Goal: Task Accomplishment & Management: Contribute content

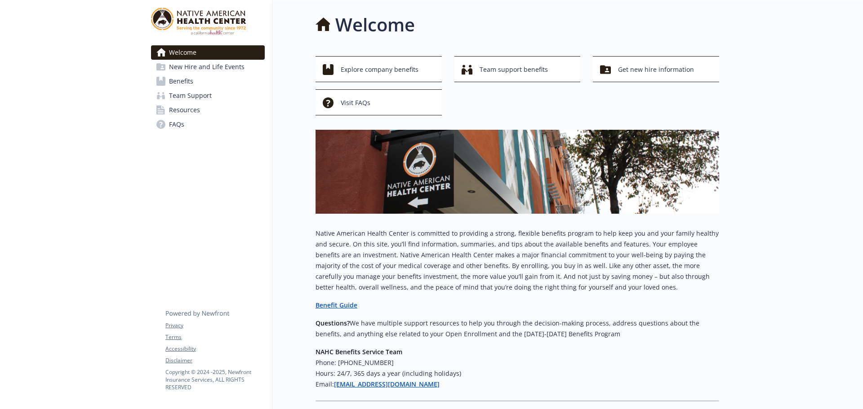
click at [185, 111] on span "Resources" at bounding box center [184, 110] width 31 height 14
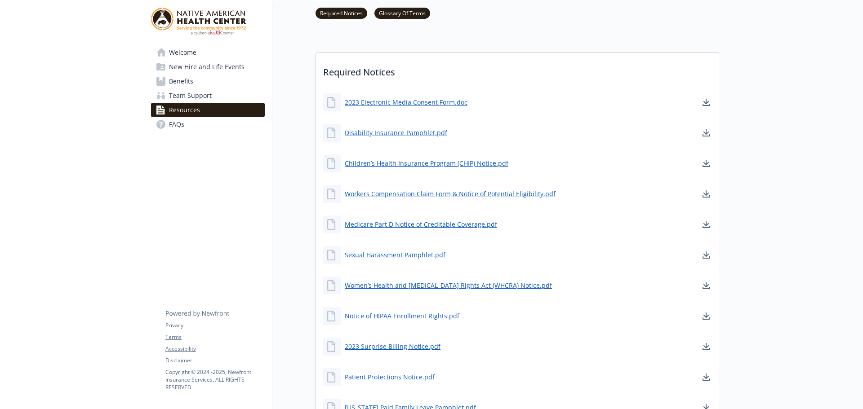
scroll to position [90, 0]
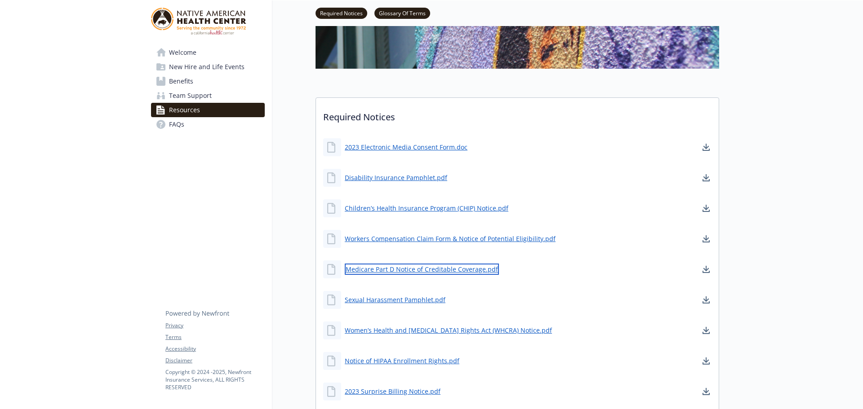
click at [443, 271] on link "Medicare Part D Notice of Creditable Coverage.pdf" at bounding box center [422, 269] width 154 height 11
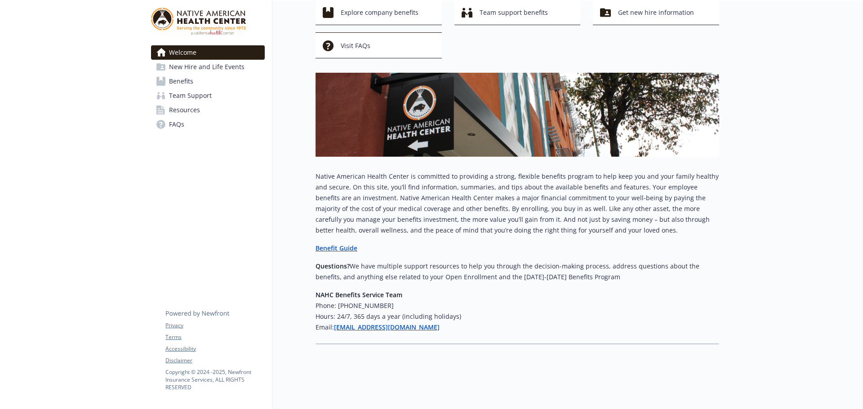
scroll to position [64, 0]
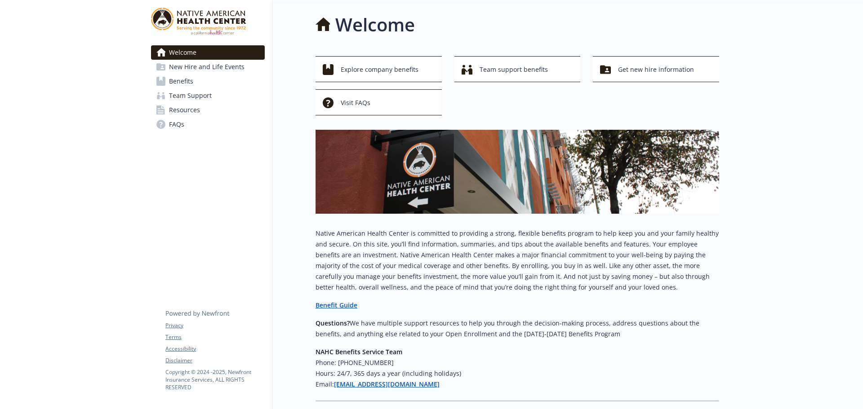
click at [106, 68] on div at bounding box center [72, 233] width 144 height 466
click at [189, 111] on span "Resources" at bounding box center [184, 110] width 31 height 14
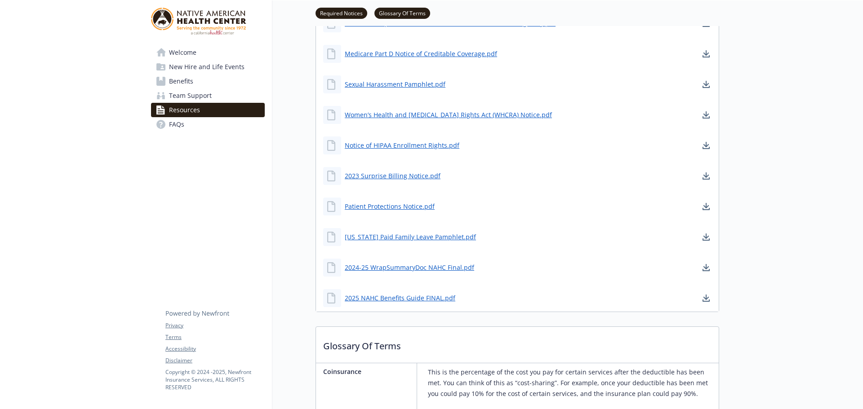
scroll to position [315, 0]
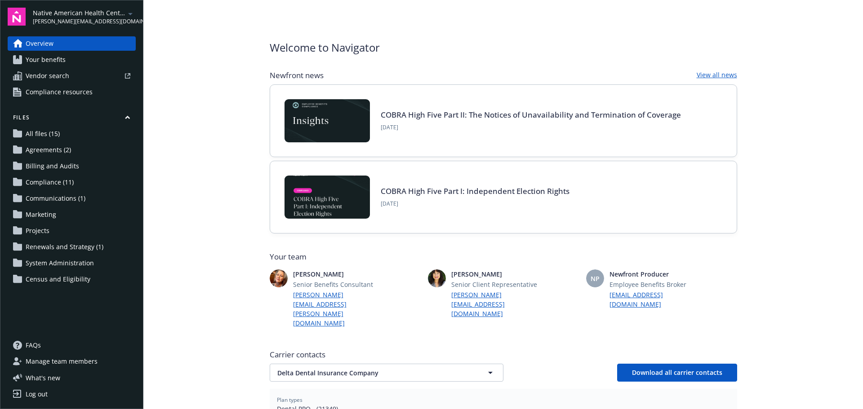
click at [52, 182] on span "Compliance (11)" at bounding box center [50, 182] width 48 height 14
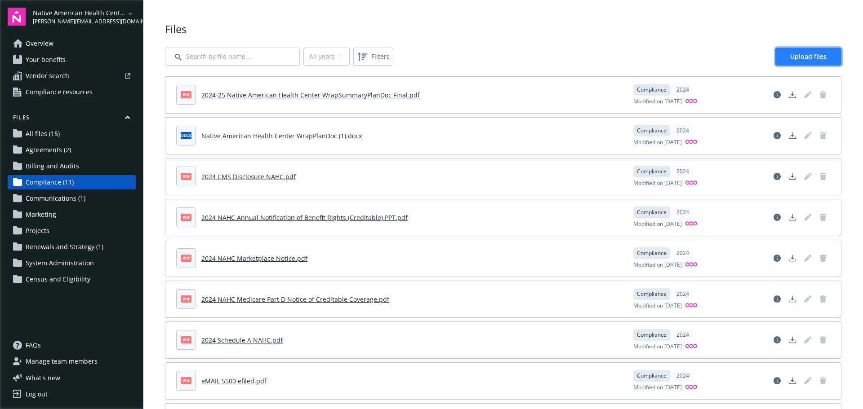
click at [805, 57] on span "Upload files" at bounding box center [808, 56] width 36 height 9
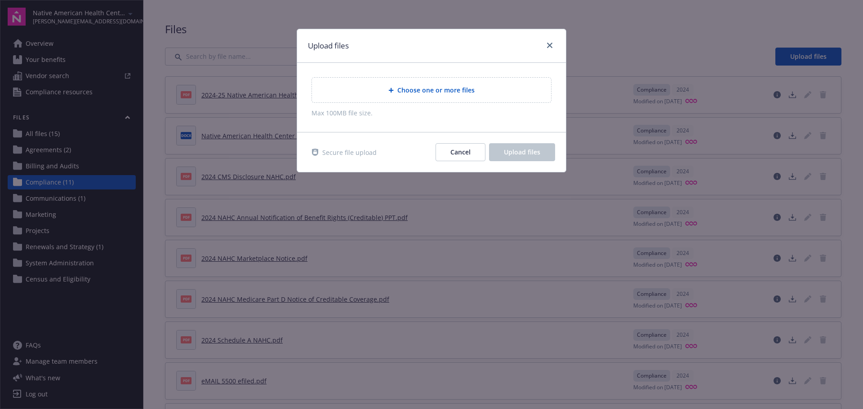
click at [392, 89] on icon at bounding box center [391, 90] width 5 height 5
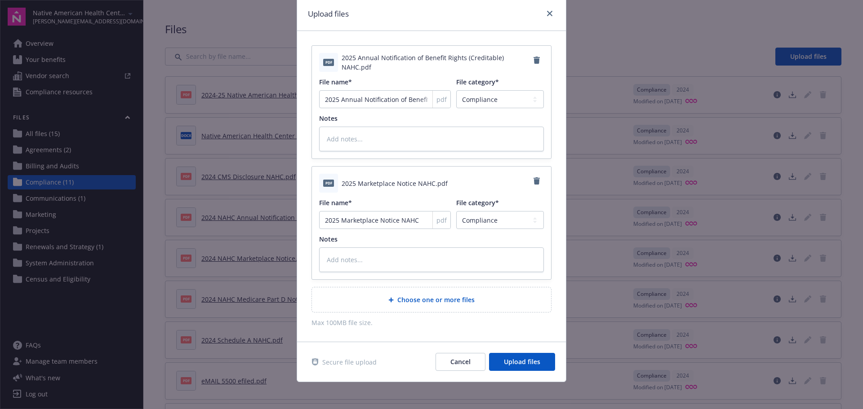
scroll to position [34, 0]
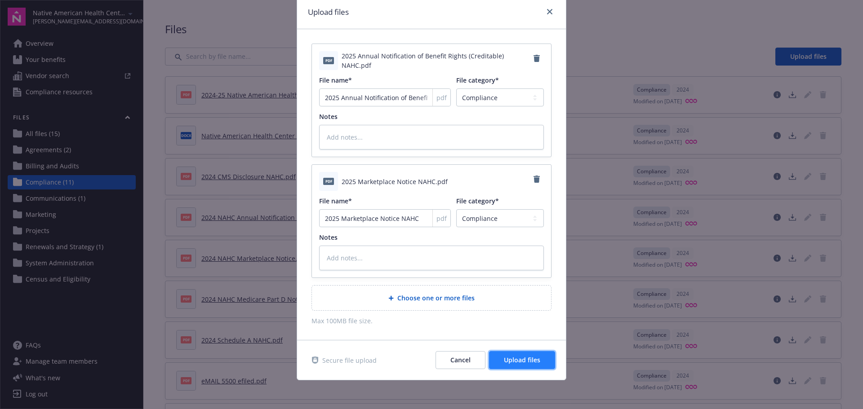
click at [517, 358] on span "Upload files" at bounding box center [522, 360] width 36 height 9
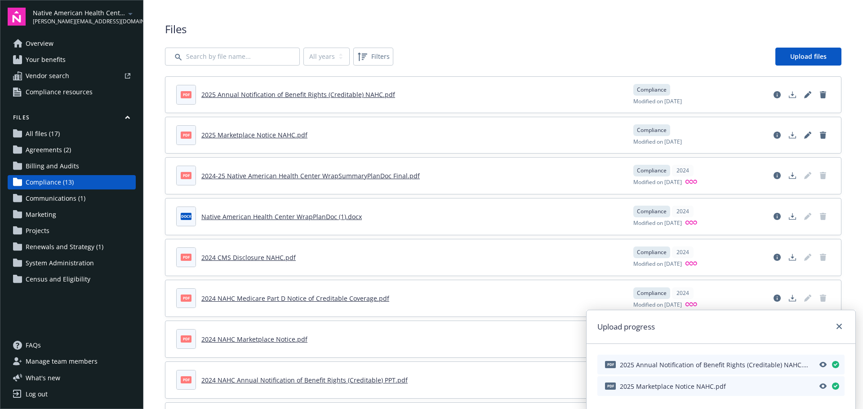
click at [45, 149] on span "Agreements (2)" at bounding box center [48, 150] width 45 height 14
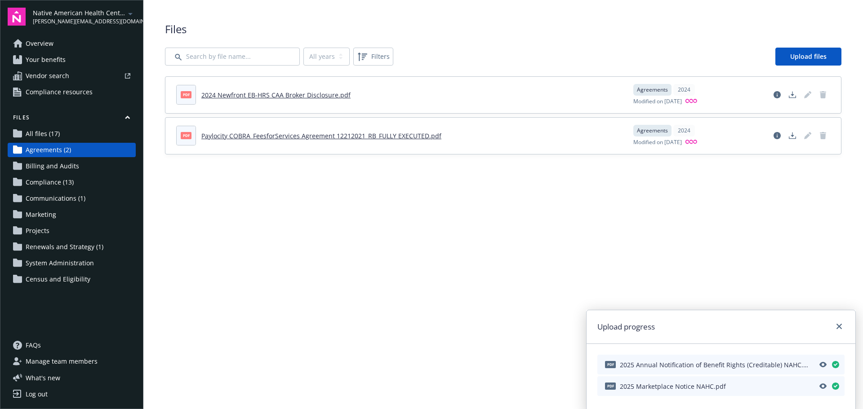
click at [55, 196] on span "Communications (1)" at bounding box center [56, 198] width 60 height 14
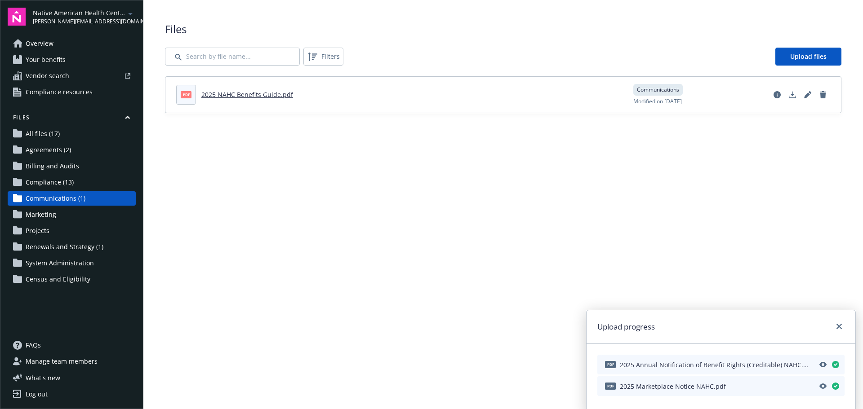
click at [52, 246] on span "Renewals and Strategy (1)" at bounding box center [65, 247] width 78 height 14
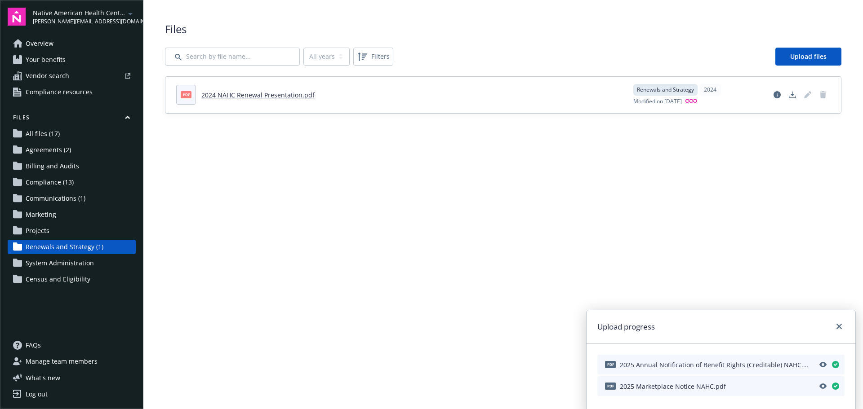
click at [54, 248] on span "Renewals and Strategy (1)" at bounding box center [65, 247] width 78 height 14
click at [811, 53] on span "Upload files" at bounding box center [808, 56] width 36 height 9
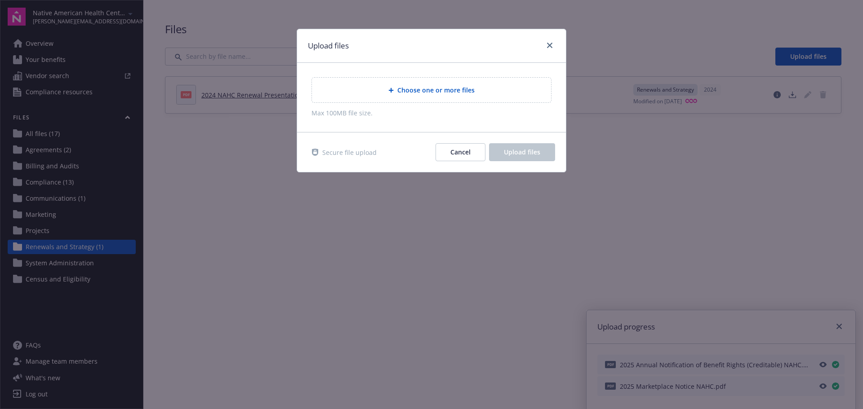
click at [393, 88] on icon at bounding box center [390, 90] width 5 height 5
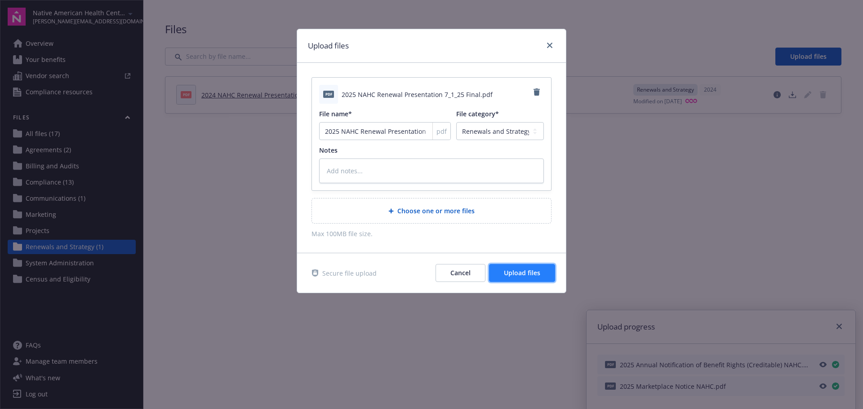
click at [521, 270] on span "Upload files" at bounding box center [522, 273] width 36 height 9
type textarea "x"
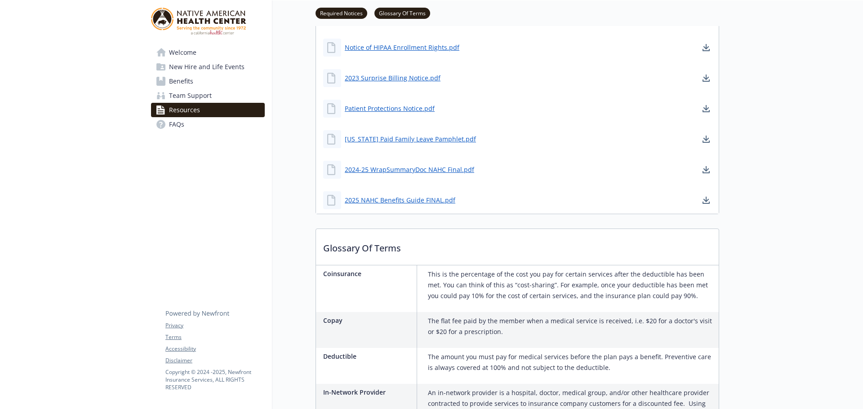
scroll to position [405, 0]
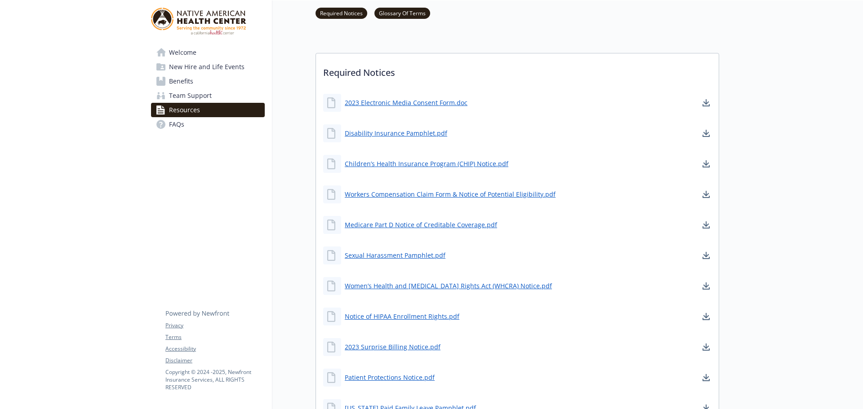
scroll to position [135, 0]
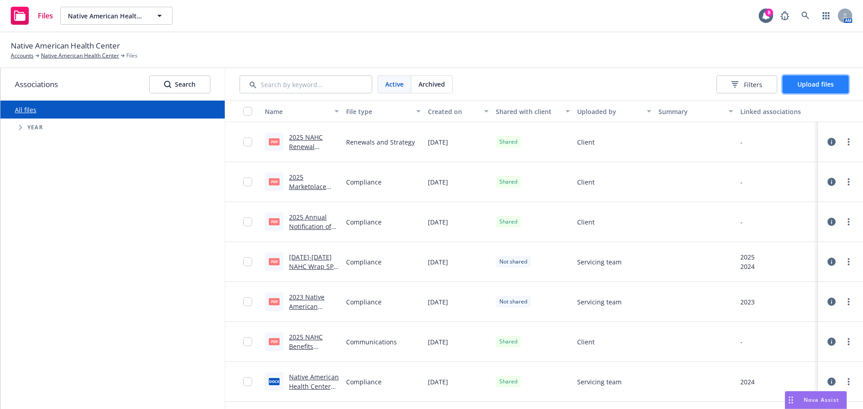
click at [812, 88] on span "Upload files" at bounding box center [815, 84] width 36 height 9
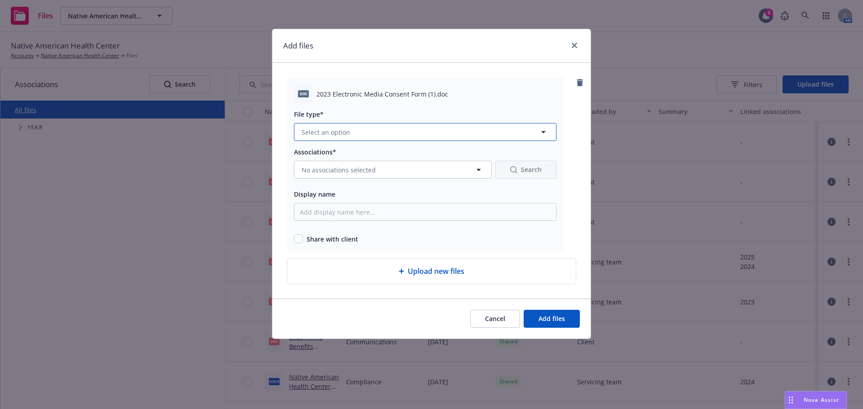
click at [542, 131] on icon "button" at bounding box center [543, 132] width 11 height 11
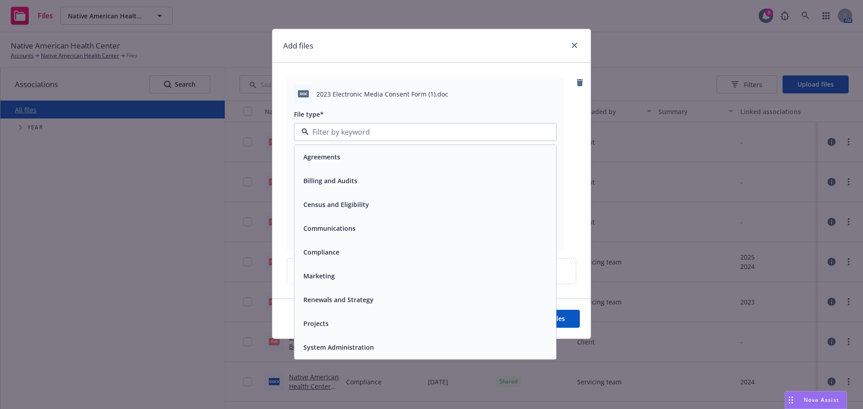
click at [407, 251] on div "Compliance" at bounding box center [425, 252] width 251 height 13
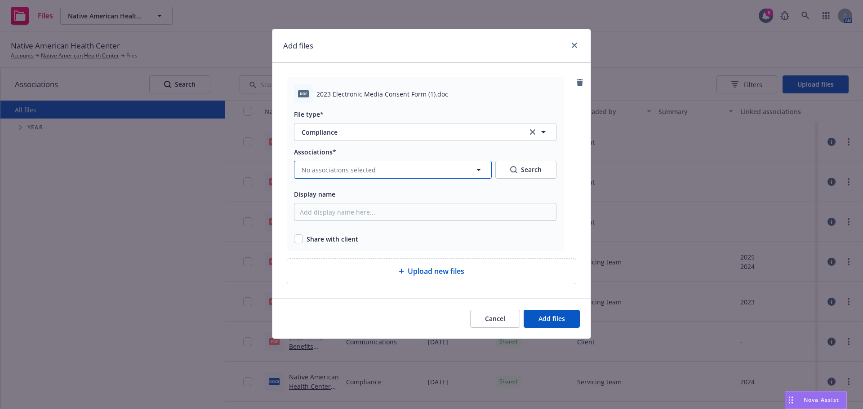
click at [477, 170] on icon "button" at bounding box center [478, 170] width 4 height 2
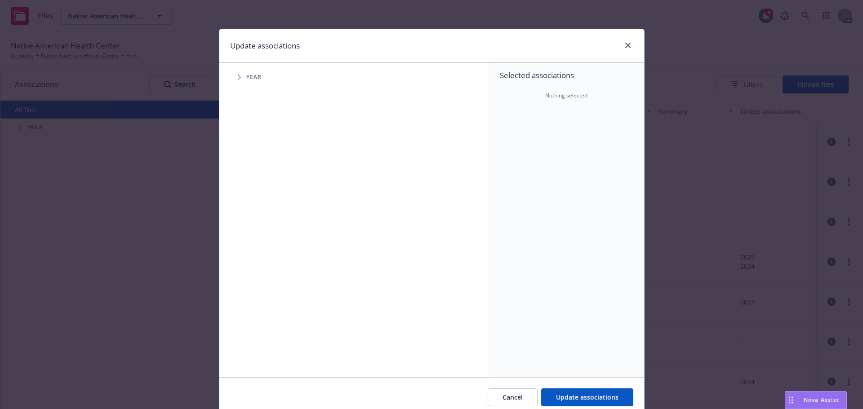
click at [240, 76] on span "Tree Example" at bounding box center [239, 77] width 14 height 14
click at [260, 159] on input "Tree Example" at bounding box center [262, 159] width 9 height 9
checkbox input "true"
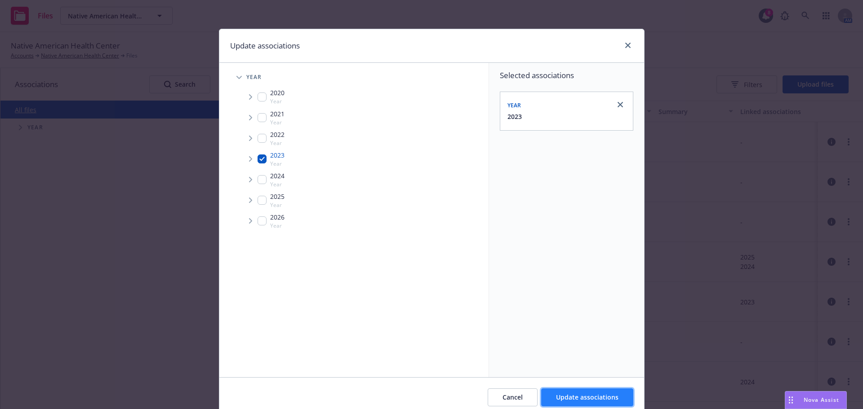
click at [577, 395] on span "Update associations" at bounding box center [587, 397] width 62 height 9
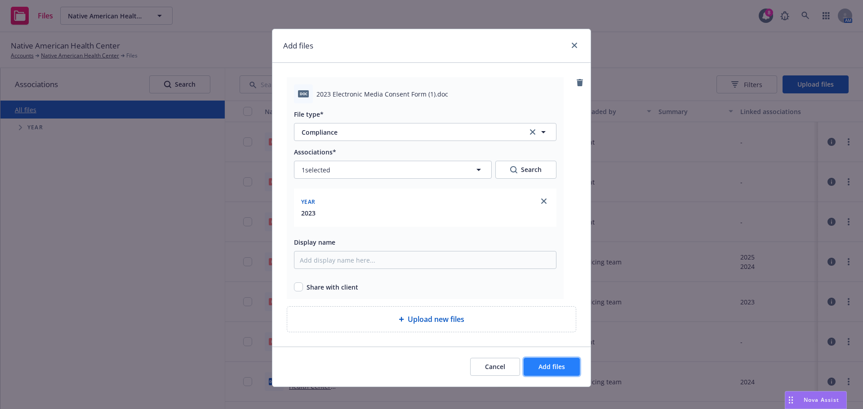
click at [558, 369] on span "Add files" at bounding box center [551, 367] width 27 height 9
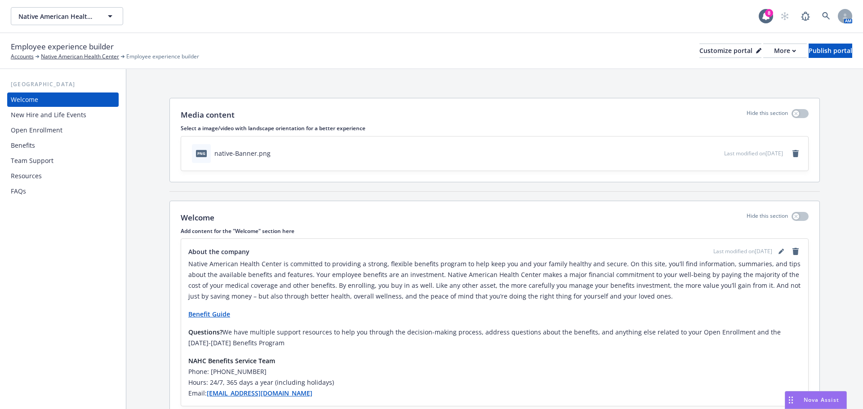
click at [34, 174] on div "Resources" at bounding box center [26, 176] width 31 height 14
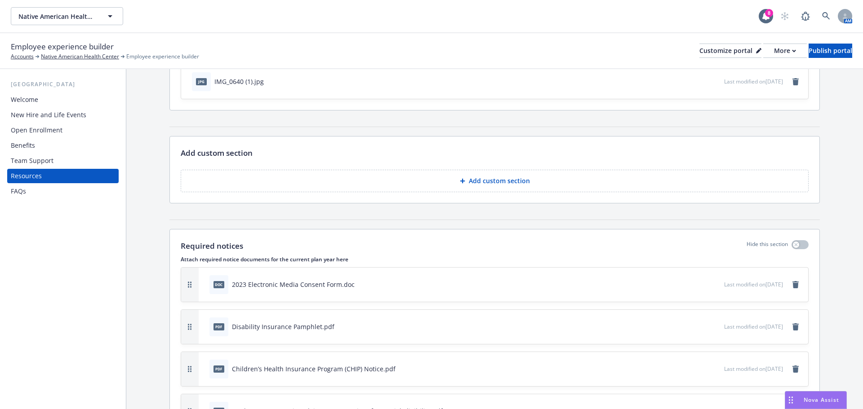
scroll to position [225, 0]
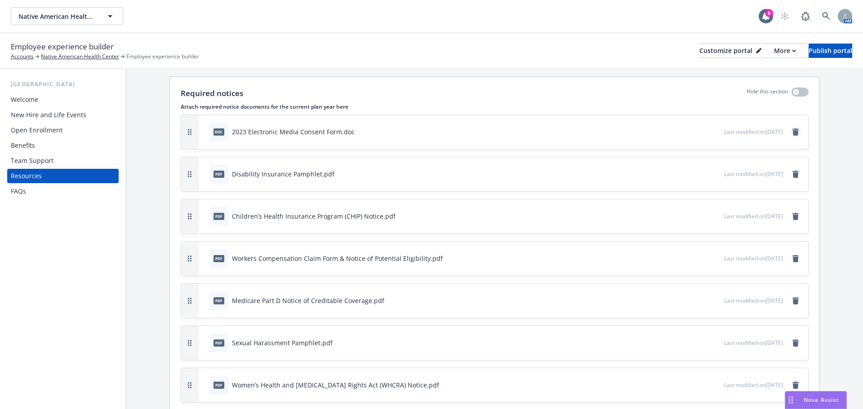
click at [792, 133] on icon "remove" at bounding box center [795, 132] width 7 height 7
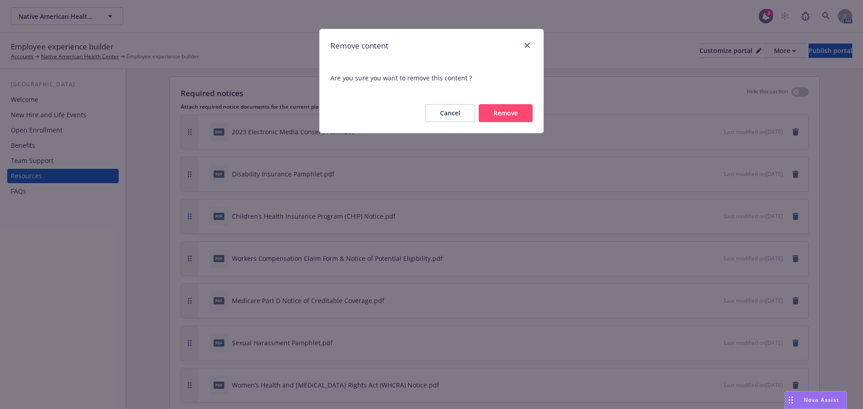
click at [509, 112] on button "Remove" at bounding box center [506, 113] width 54 height 18
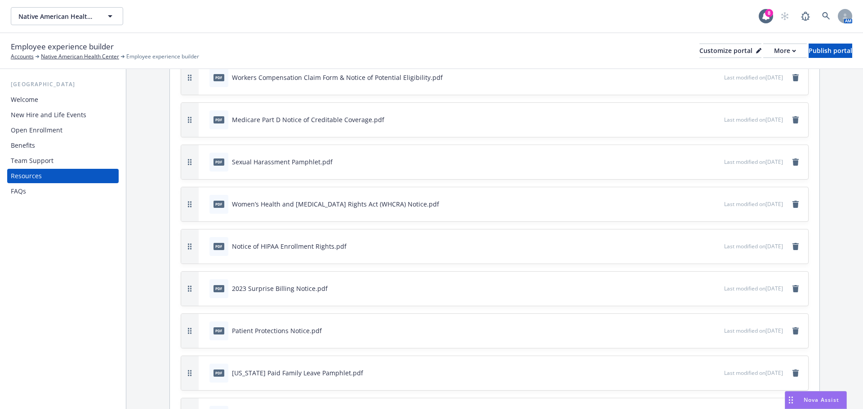
scroll to position [360, 0]
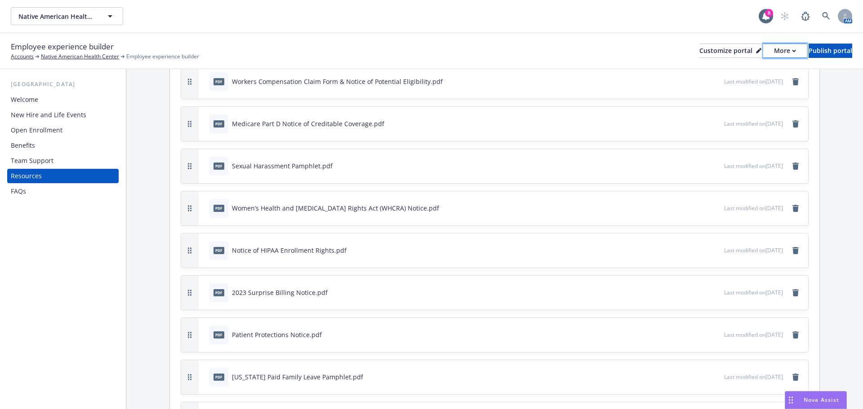
click at [792, 51] on icon "button" at bounding box center [793, 51] width 3 height 2
click at [736, 89] on link "Copy portal link" at bounding box center [737, 89] width 82 height 18
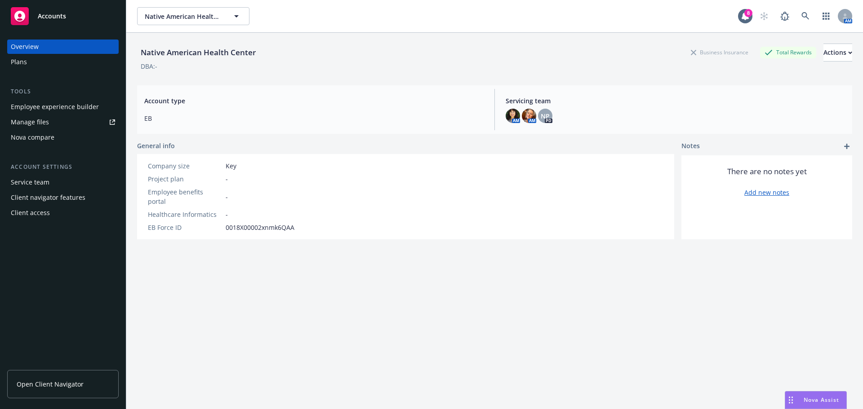
click at [20, 59] on div "Plans" at bounding box center [19, 62] width 16 height 14
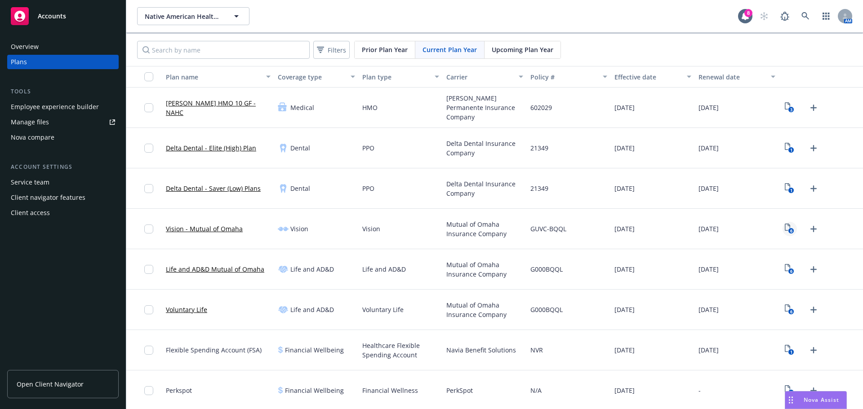
click at [785, 229] on icon "6" at bounding box center [789, 229] width 9 height 10
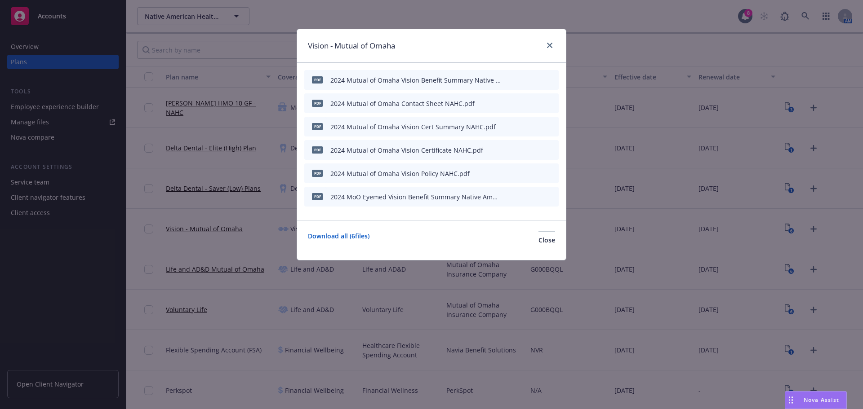
click at [534, 196] on icon "preview file" at bounding box center [536, 196] width 8 height 6
click at [550, 45] on icon "close" at bounding box center [549, 45] width 5 height 5
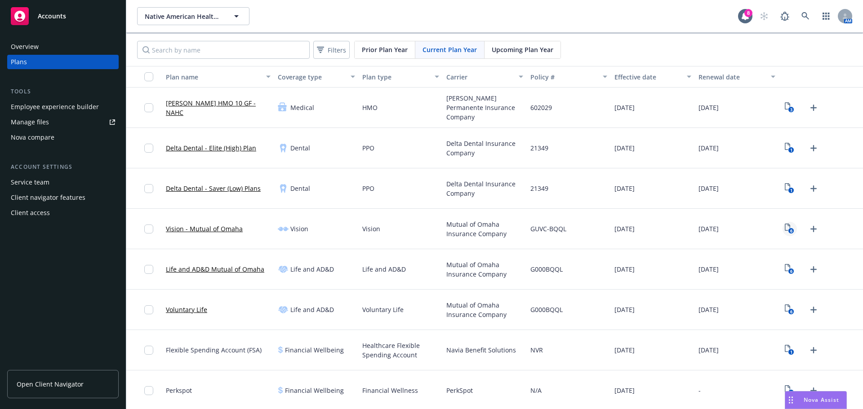
click at [785, 229] on icon "View Plan Documents" at bounding box center [787, 227] width 5 height 7
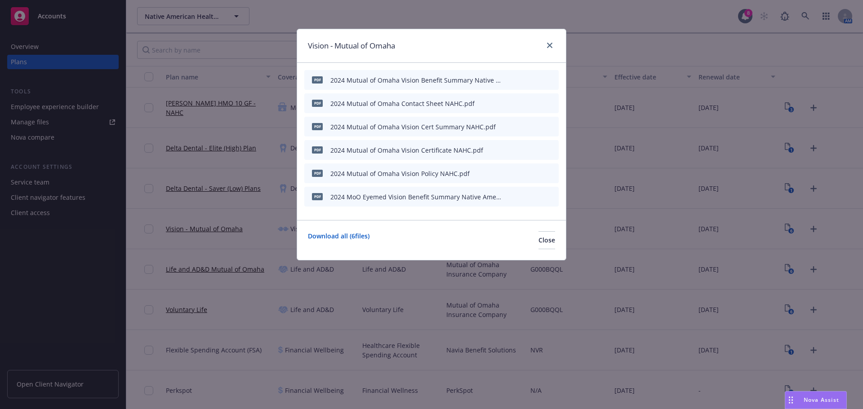
click at [538, 124] on icon "preview file" at bounding box center [536, 126] width 8 height 6
click at [538, 147] on icon "preview file" at bounding box center [536, 150] width 8 height 6
click at [521, 102] on icon "download file" at bounding box center [520, 102] width 7 height 7
click at [547, 103] on div at bounding box center [530, 103] width 49 height 9
click at [551, 101] on icon "archive file" at bounding box center [550, 102] width 6 height 7
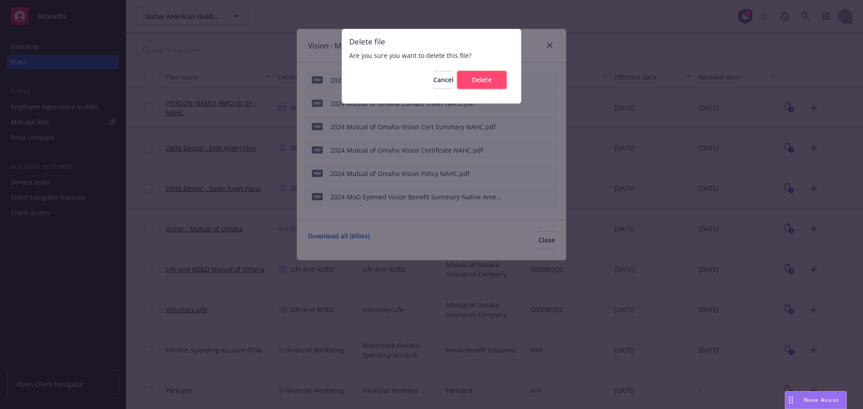
drag, startPoint x: 476, startPoint y: 80, endPoint x: 483, endPoint y: 90, distance: 11.3
click at [477, 83] on span "Delete" at bounding box center [482, 80] width 20 height 9
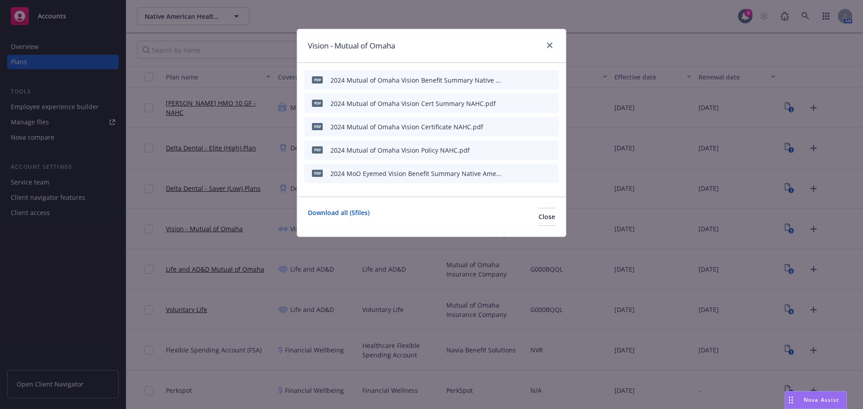
click at [535, 101] on icon "preview file" at bounding box center [536, 103] width 8 height 6
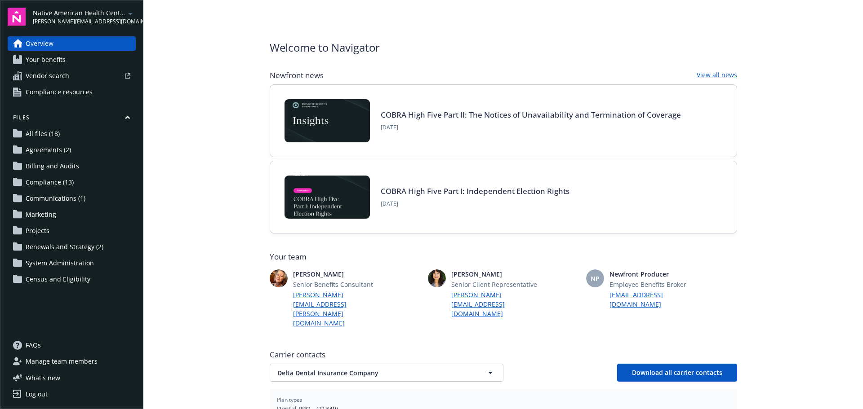
click at [52, 149] on span "Agreements (2)" at bounding box center [48, 150] width 45 height 14
